Goal: Navigation & Orientation: Find specific page/section

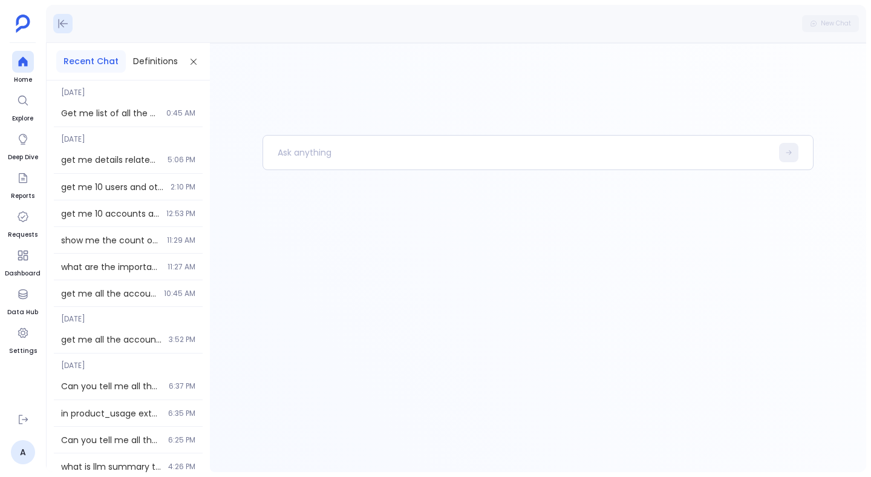
click at [69, 24] on button at bounding box center [62, 23] width 19 height 19
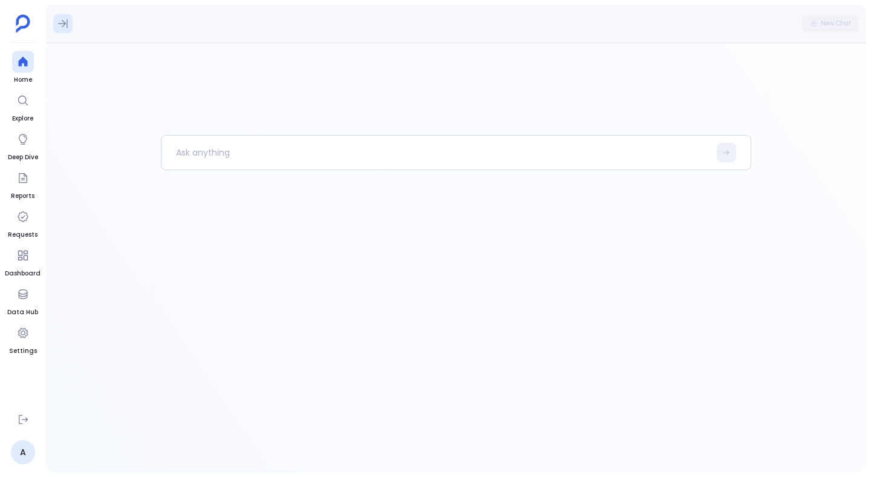
click at [65, 28] on icon at bounding box center [63, 24] width 12 height 12
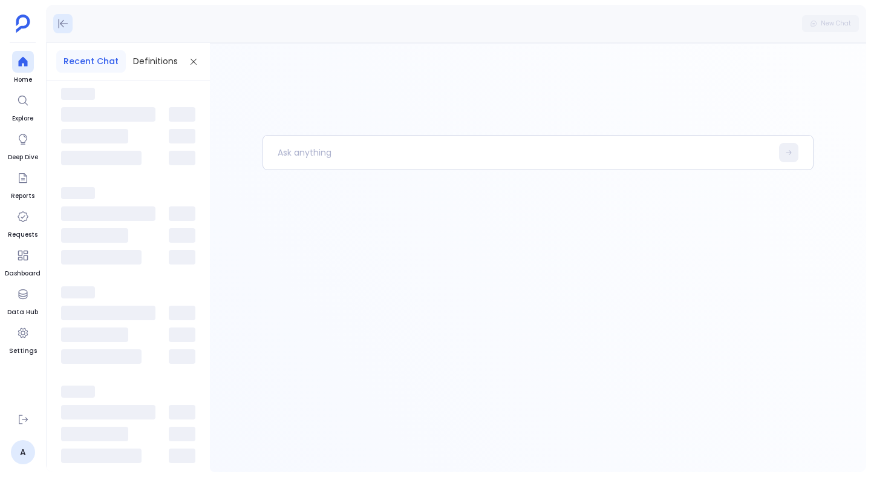
click at [65, 28] on icon at bounding box center [63, 24] width 12 height 12
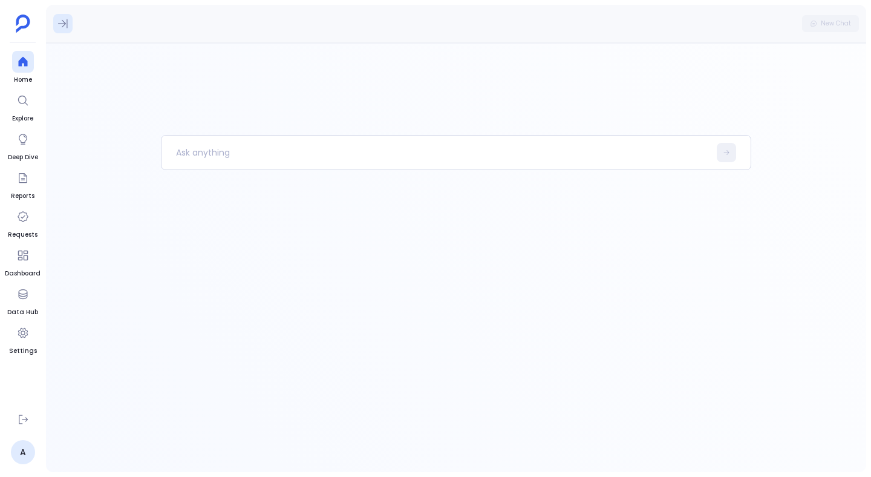
click at [65, 28] on icon at bounding box center [63, 24] width 12 height 12
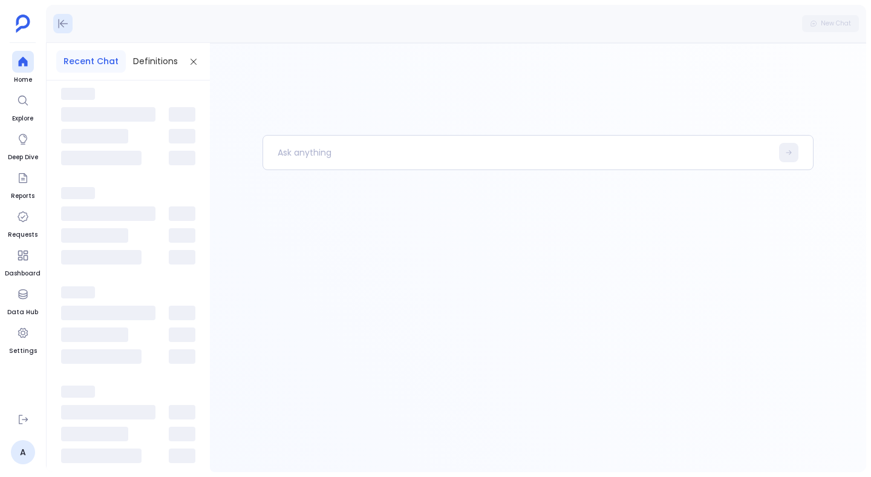
click at [65, 28] on icon at bounding box center [63, 24] width 12 height 12
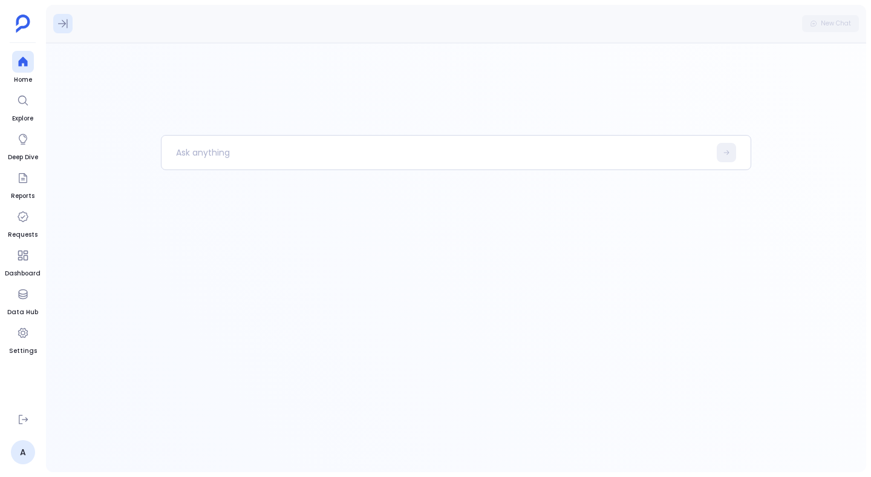
click at [65, 28] on icon at bounding box center [63, 24] width 12 height 12
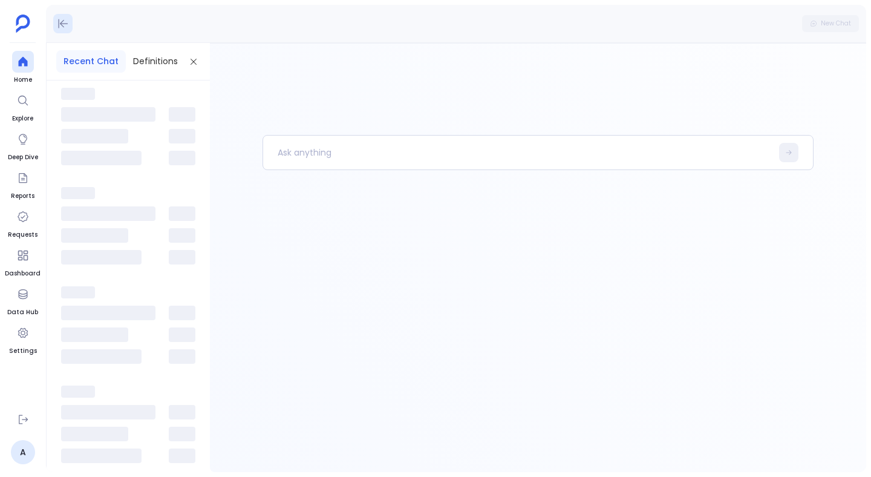
click at [65, 28] on icon at bounding box center [63, 24] width 12 height 12
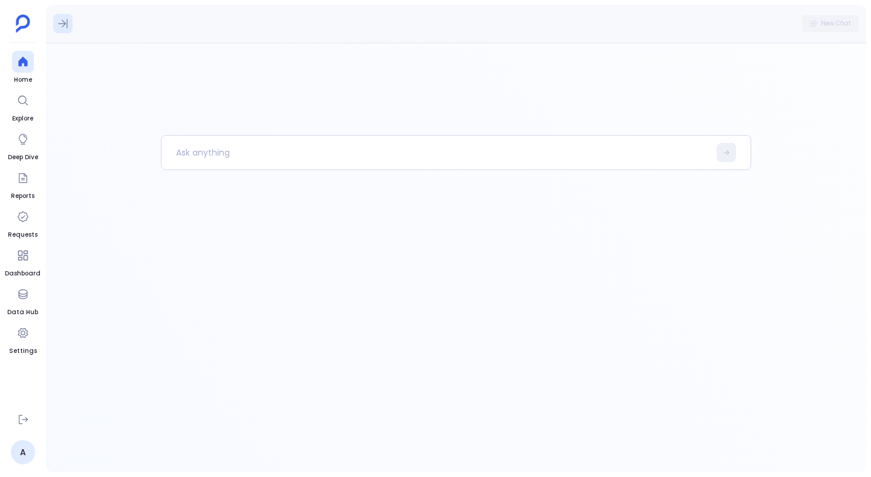
click at [65, 28] on icon at bounding box center [63, 24] width 12 height 12
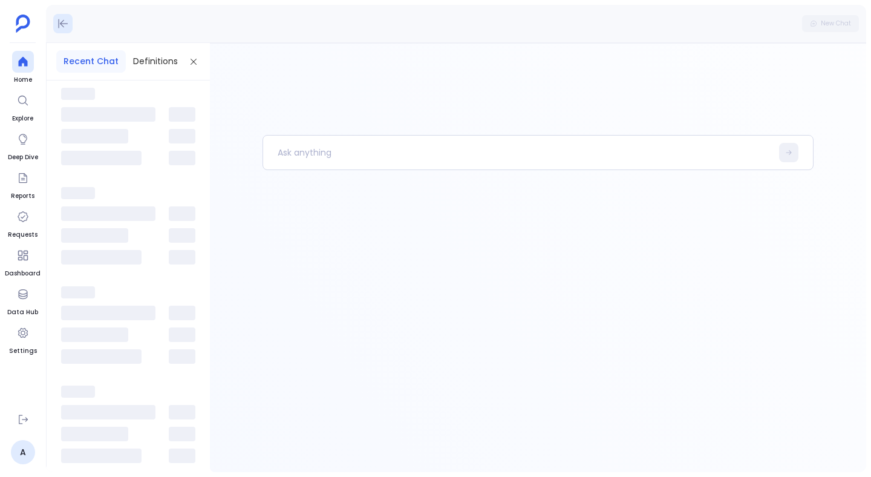
click at [65, 28] on icon at bounding box center [63, 24] width 12 height 12
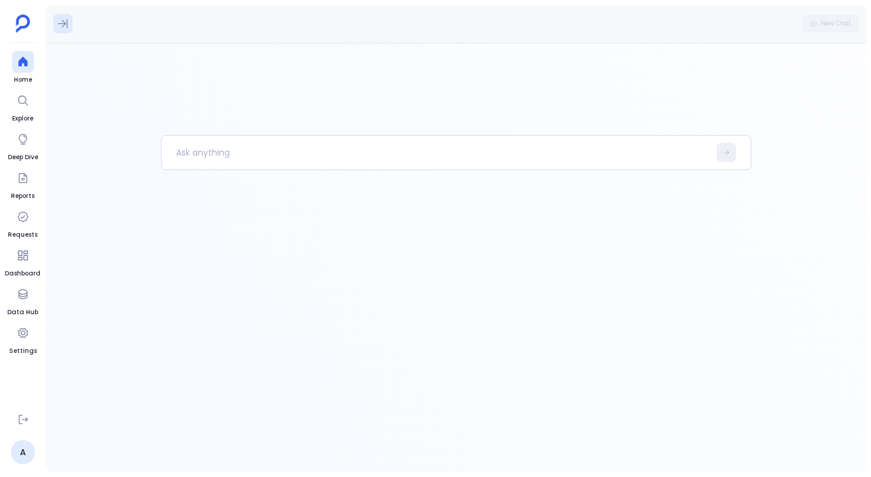
click at [65, 28] on icon at bounding box center [63, 24] width 12 height 12
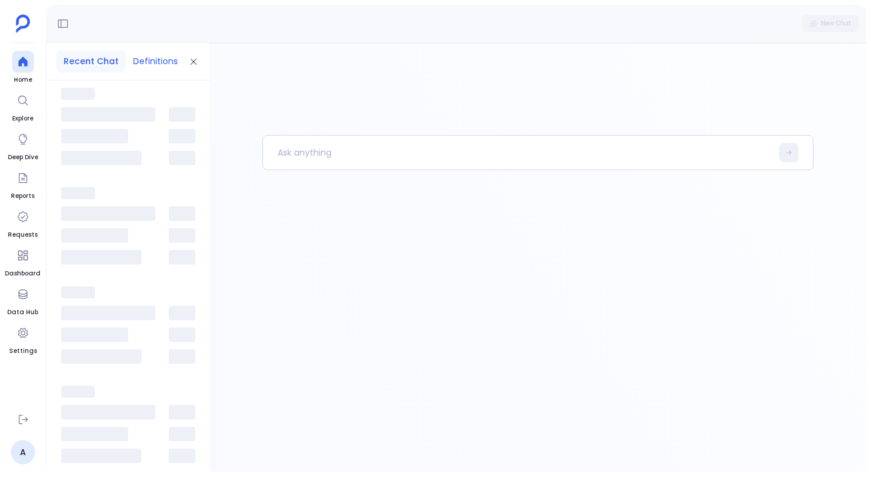
click at [147, 62] on button "Definitions" at bounding box center [155, 61] width 59 height 22
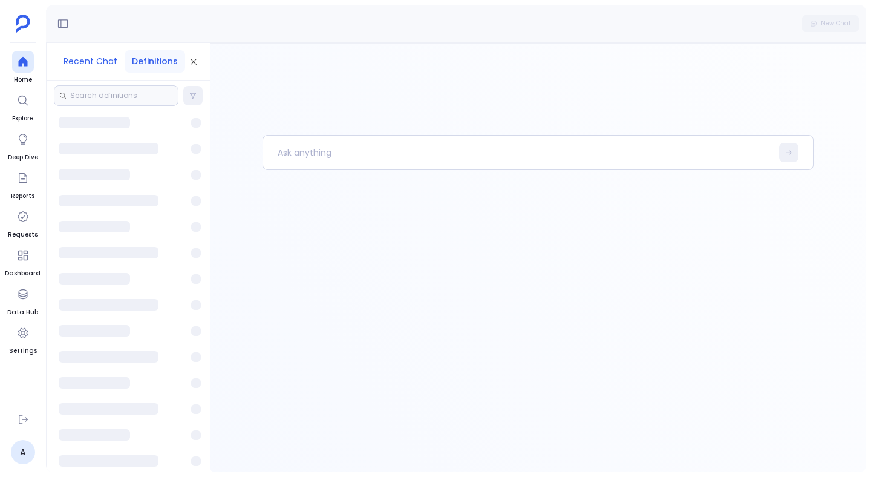
click at [108, 67] on button "Recent Chat" at bounding box center [90, 61] width 68 height 22
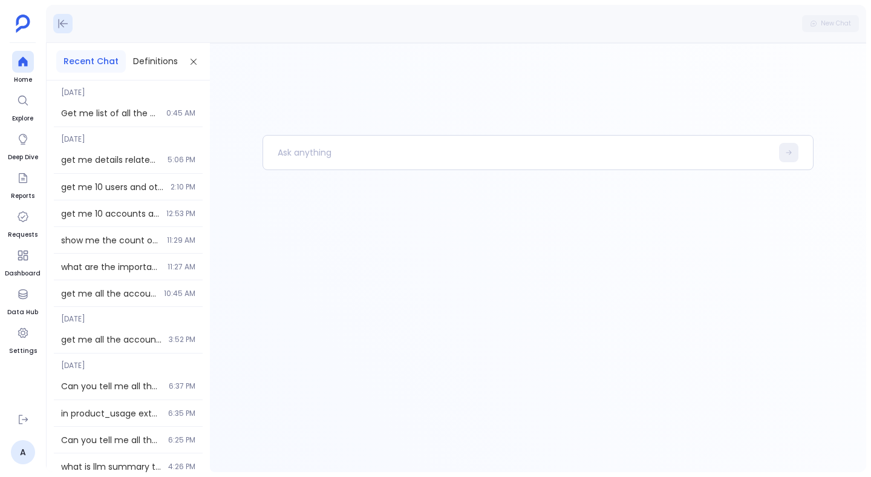
click at [68, 26] on icon at bounding box center [63, 24] width 12 height 12
click at [70, 28] on button at bounding box center [62, 23] width 19 height 19
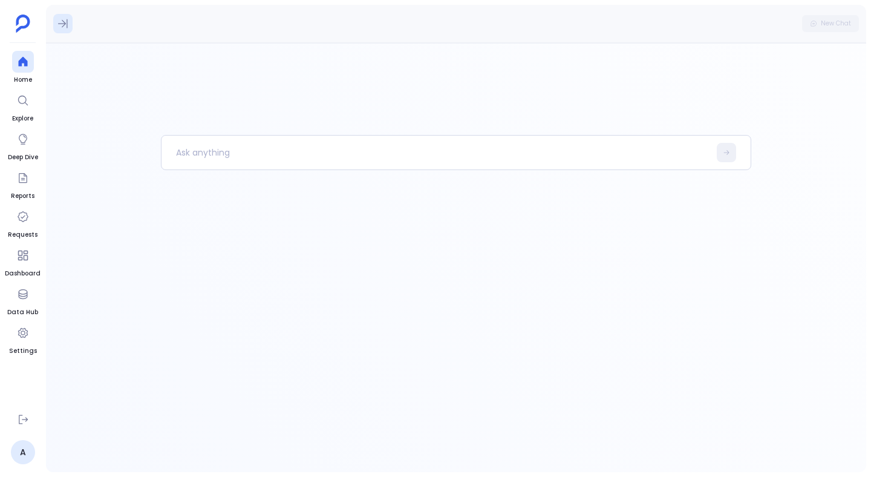
click at [69, 26] on button at bounding box center [62, 23] width 19 height 19
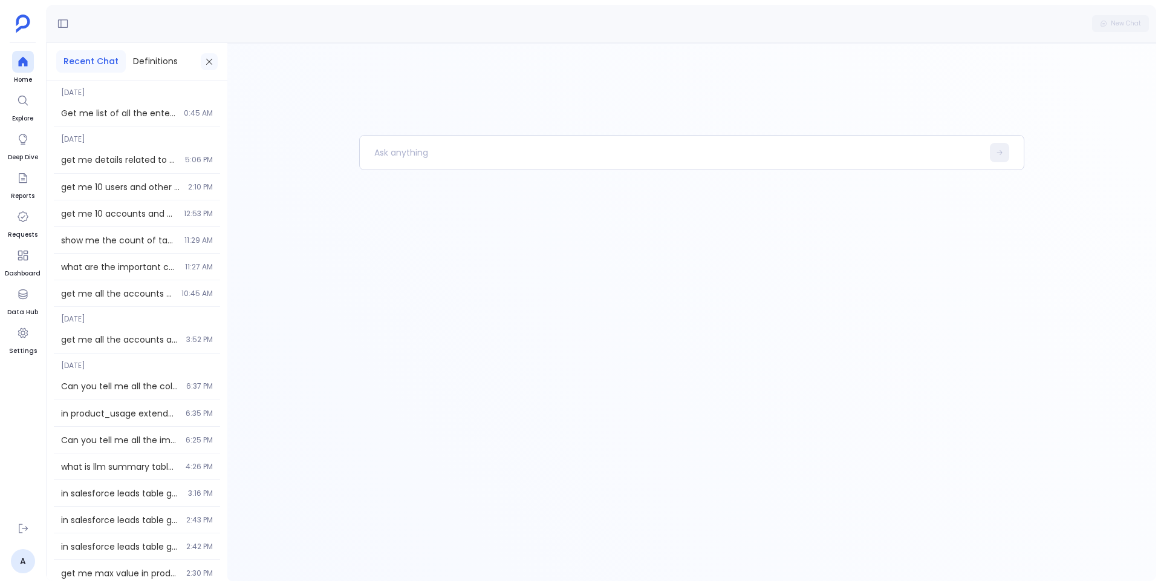
click at [215, 67] on button at bounding box center [209, 61] width 17 height 17
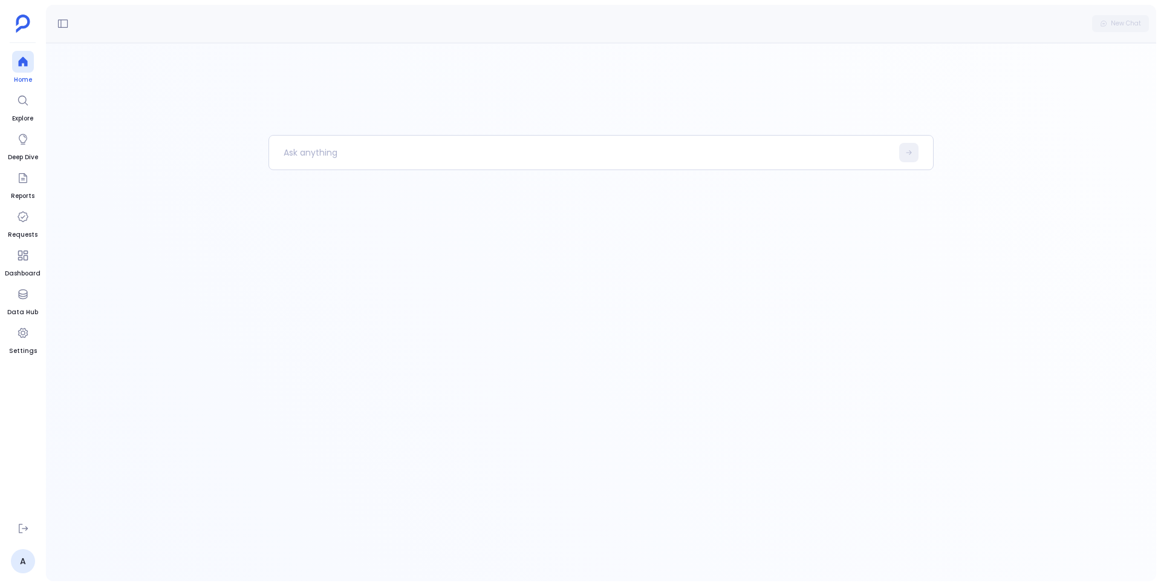
click at [29, 74] on link "Home" at bounding box center [23, 68] width 22 height 34
